Goal: Information Seeking & Learning: Learn about a topic

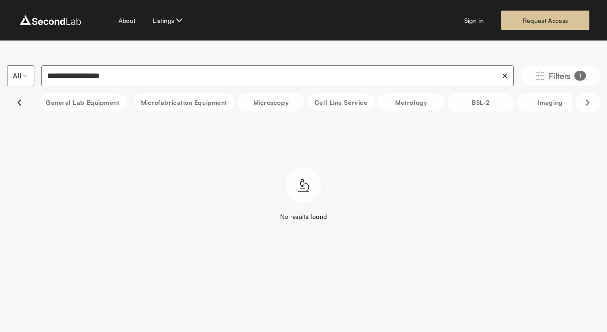
click at [19, 98] on icon "Scroll left" at bounding box center [19, 102] width 11 height 11
click at [339, 108] on button "Cell line service" at bounding box center [340, 102] width 67 height 18
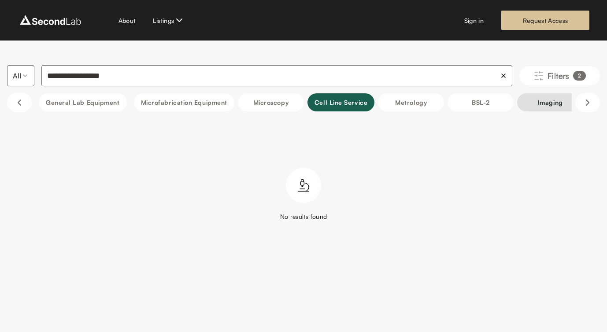
click at [547, 101] on button "Imaging" at bounding box center [550, 102] width 66 height 18
click at [168, 22] on html "**********" at bounding box center [303, 133] width 607 height 266
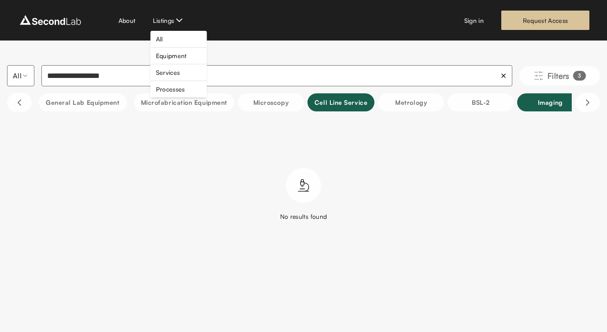
click at [161, 37] on link "All" at bounding box center [159, 38] width 7 height 9
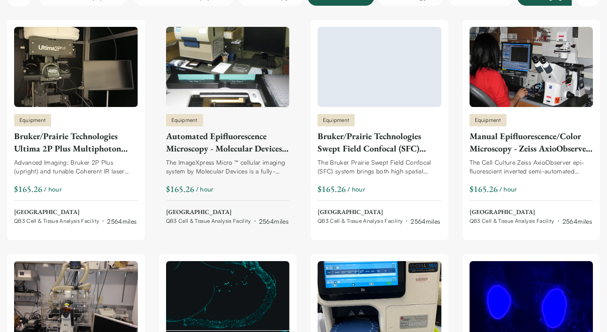
scroll to position [135, 0]
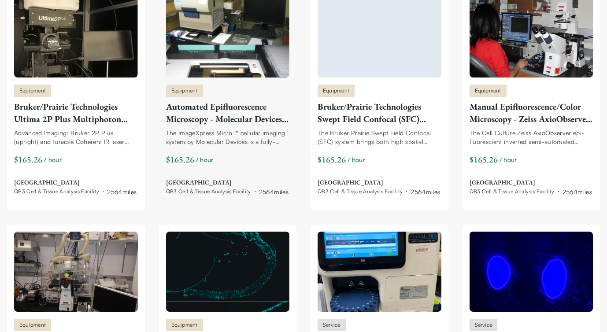
click at [256, 244] on img at bounding box center [228, 272] width 124 height 80
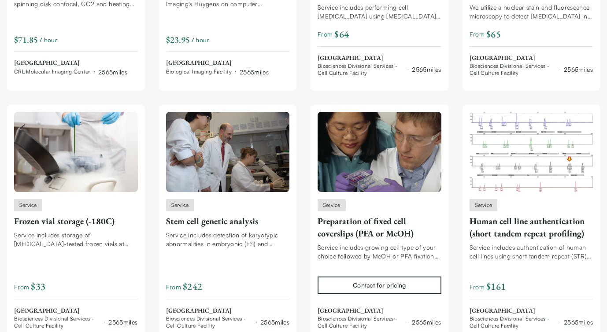
scroll to position [518, 0]
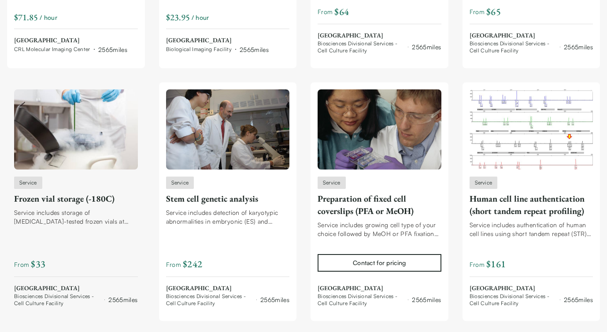
click at [65, 263] on div "From $ 33" at bounding box center [76, 265] width 124 height 14
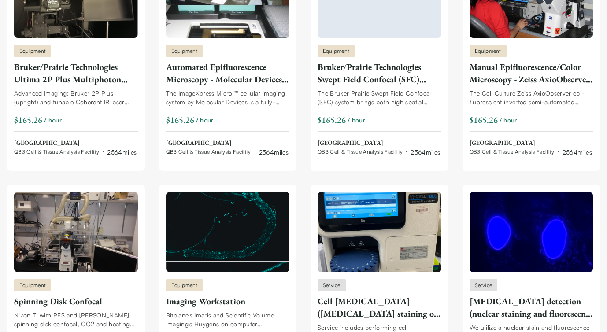
scroll to position [0, 0]
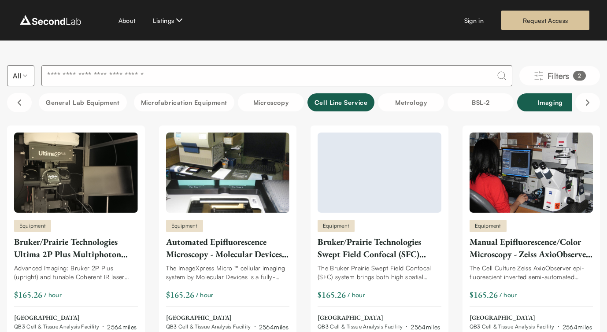
type input "**********"
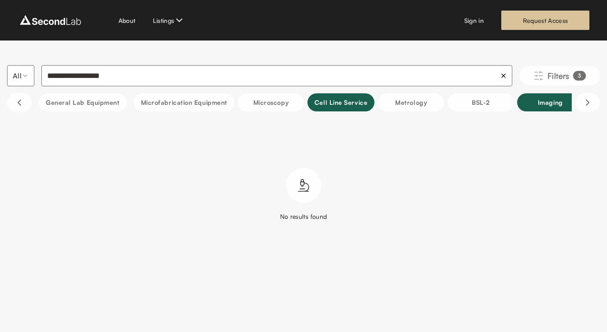
click at [48, 23] on img at bounding box center [51, 20] width 66 height 14
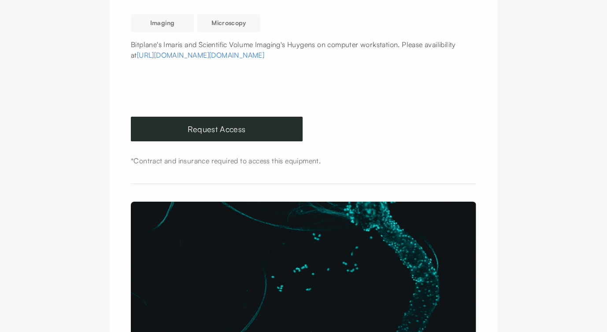
scroll to position [166, 0]
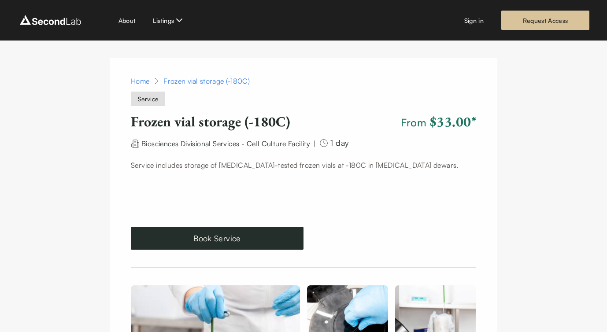
click at [456, 122] on span "$33.00 *" at bounding box center [453, 121] width 46 height 18
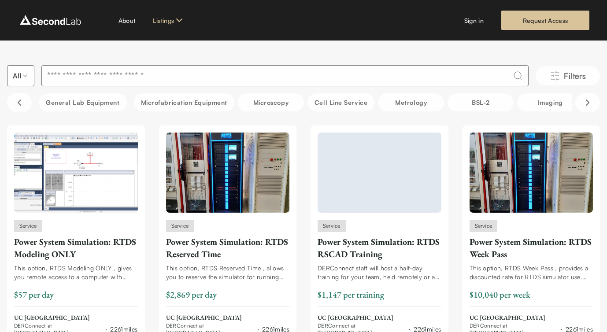
click at [179, 57] on link "Equipment" at bounding box center [171, 55] width 31 height 9
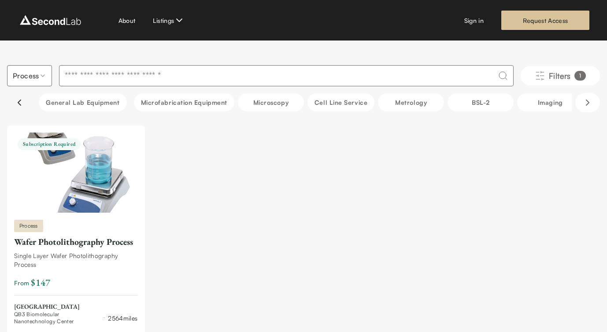
click at [18, 101] on icon "Scroll left" at bounding box center [19, 102] width 3 height 5
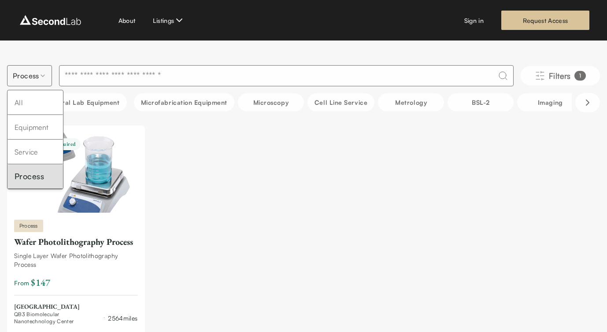
click at [43, 68] on html "SKIP TO CONTENT About Listings Sign in Request Access Process Filters 1 General…" at bounding box center [303, 192] width 607 height 384
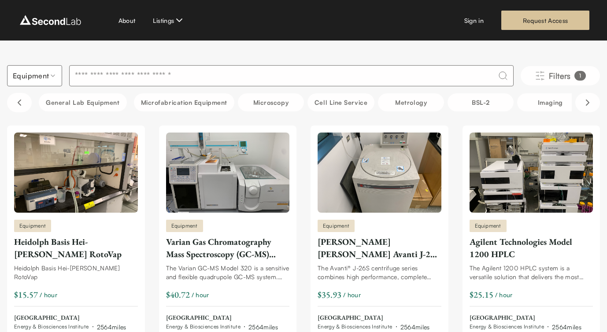
click at [37, 131] on div "Equipment Heidolph Basis Hei-VAP HL RotoVap Heidolph Basis Hei-VAP HL RotoVap $…" at bounding box center [76, 236] width 138 height 220
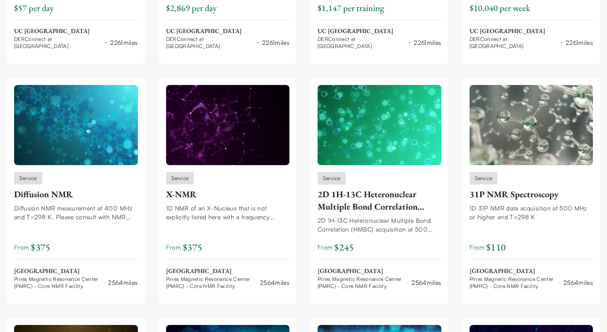
scroll to position [289, 0]
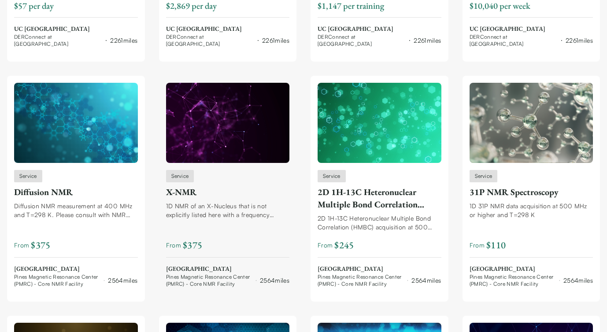
click at [224, 203] on div "1D NMR of an X-Nucleus that is not explicitly listed here with a frequency betw…" at bounding box center [228, 211] width 124 height 18
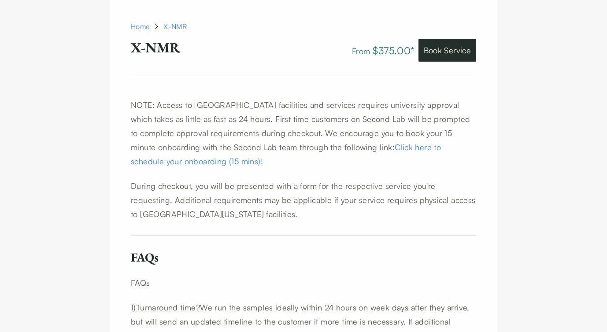
scroll to position [352, 0]
